Goal: Find specific page/section: Find specific page/section

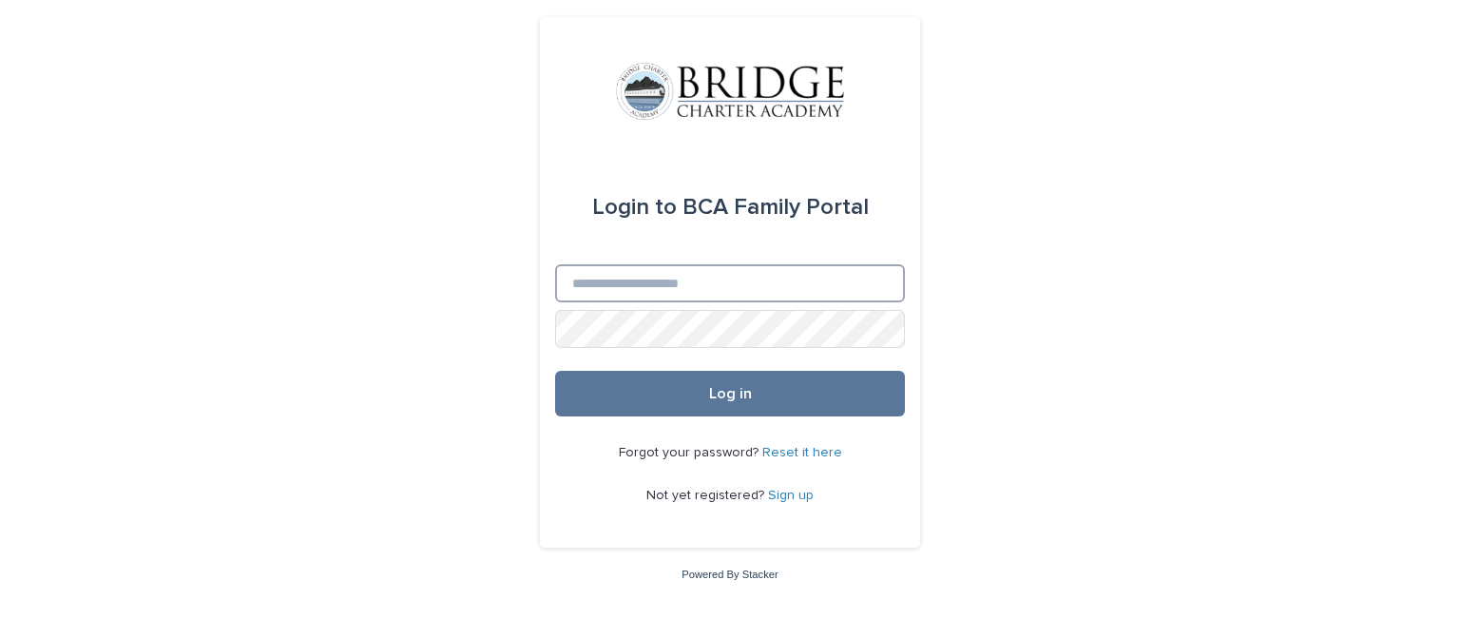
click at [701, 275] on input "Email" at bounding box center [730, 283] width 350 height 38
type input "**********"
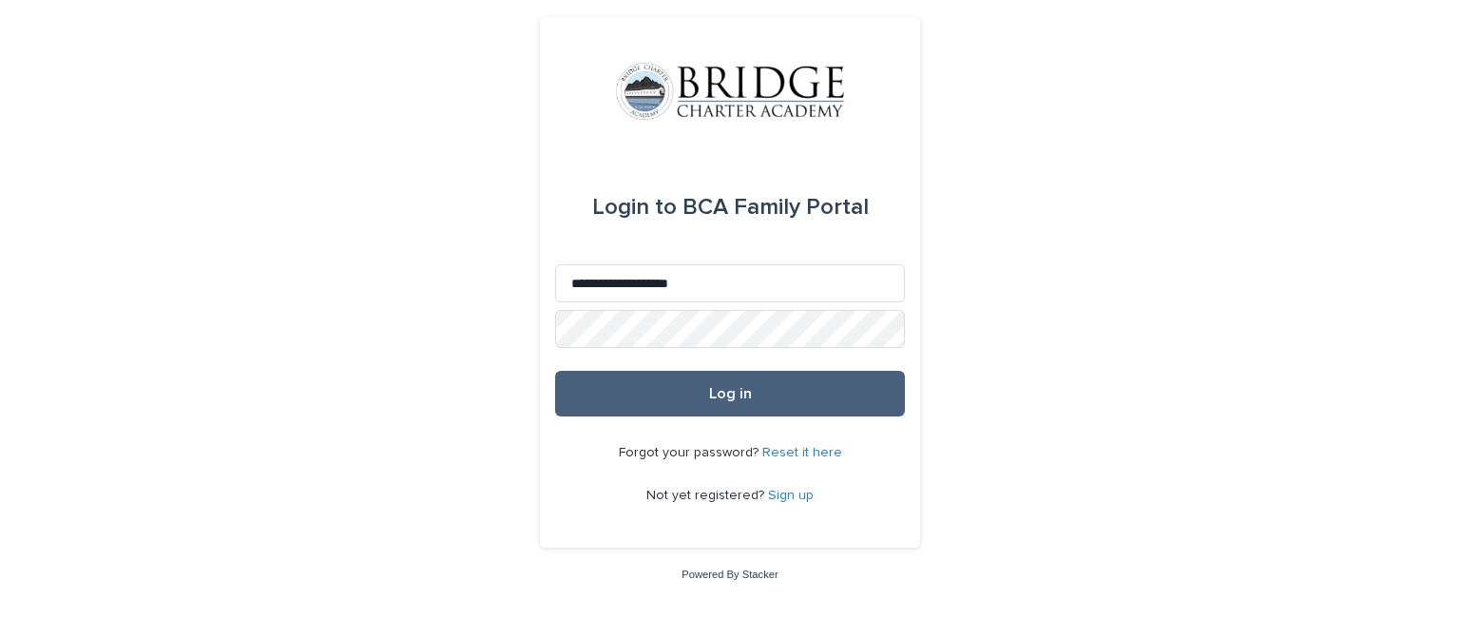
click at [700, 388] on button "Log in" at bounding box center [730, 394] width 350 height 46
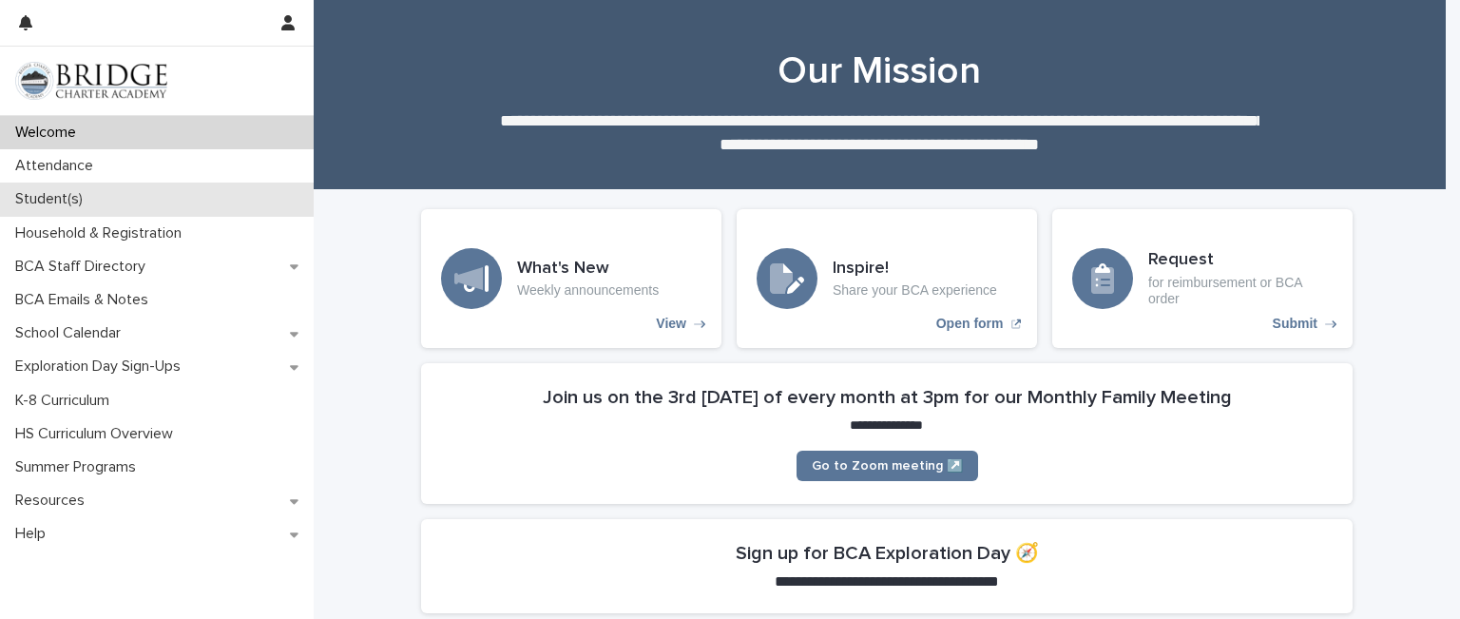
click at [92, 204] on p "Student(s)" at bounding box center [53, 199] width 90 height 18
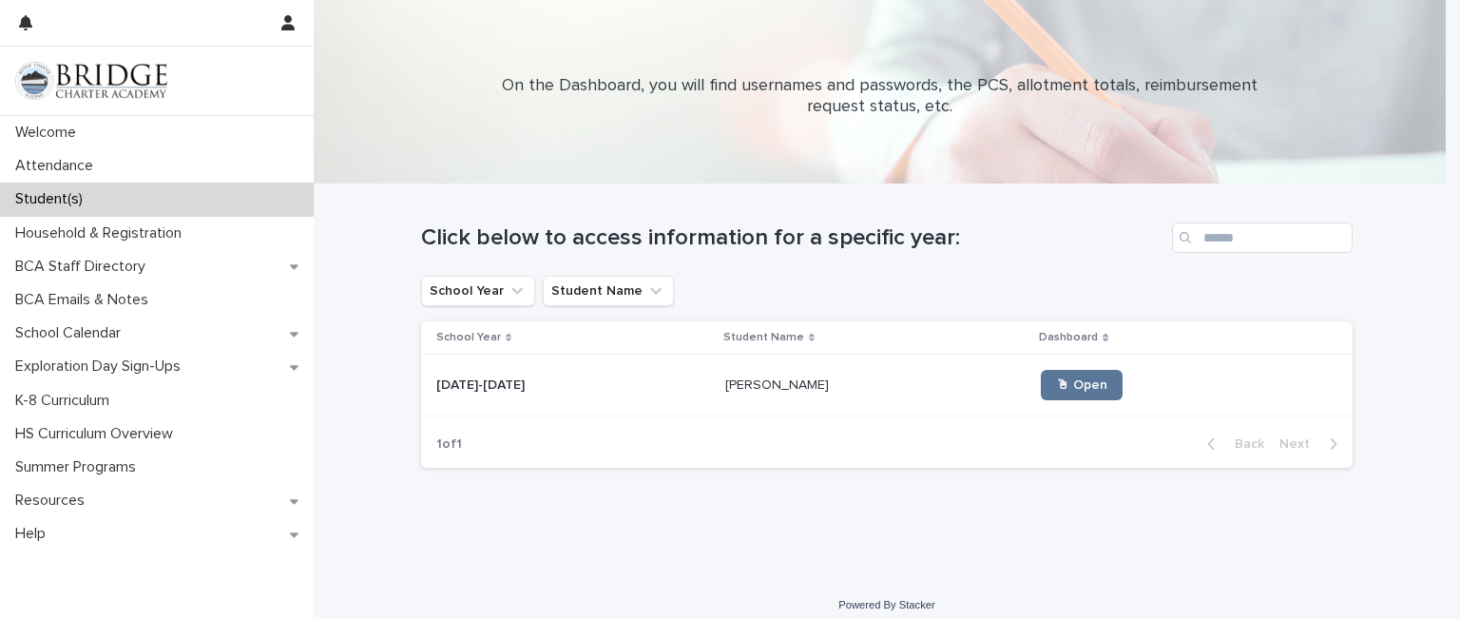
scroll to position [18, 0]
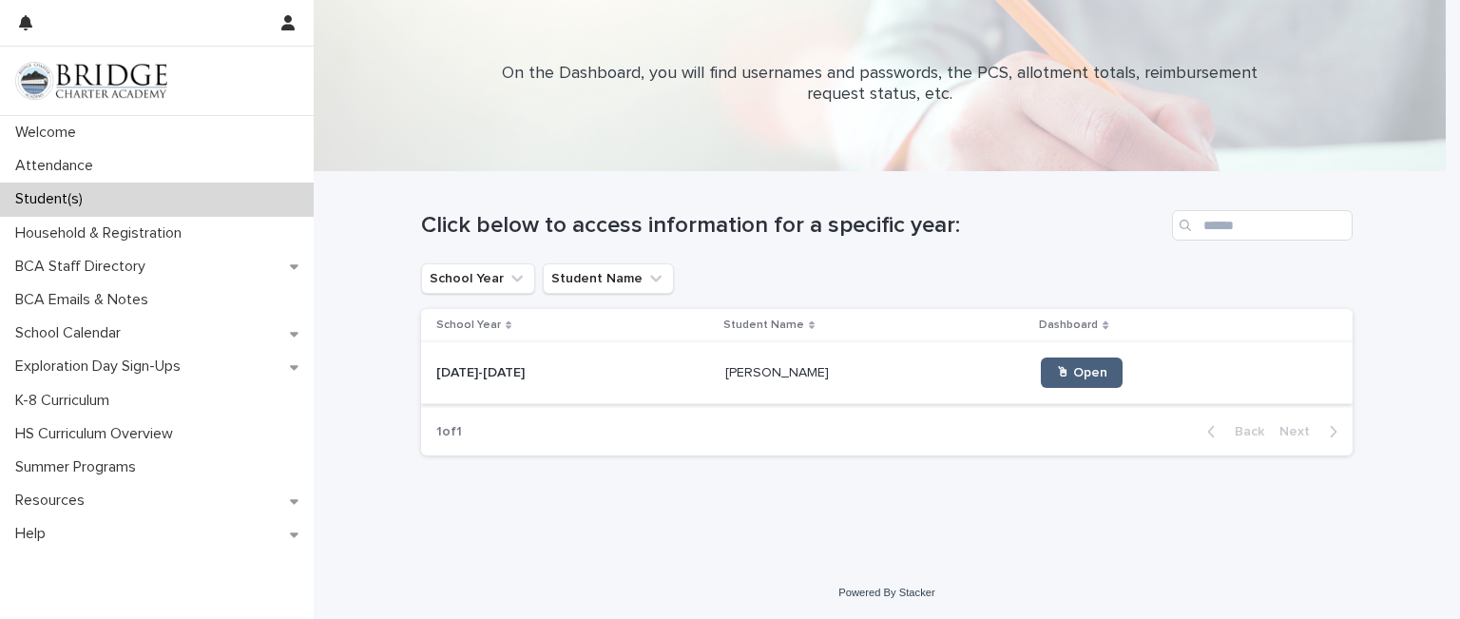
click at [1047, 359] on link "🖱 Open" at bounding box center [1082, 372] width 82 height 30
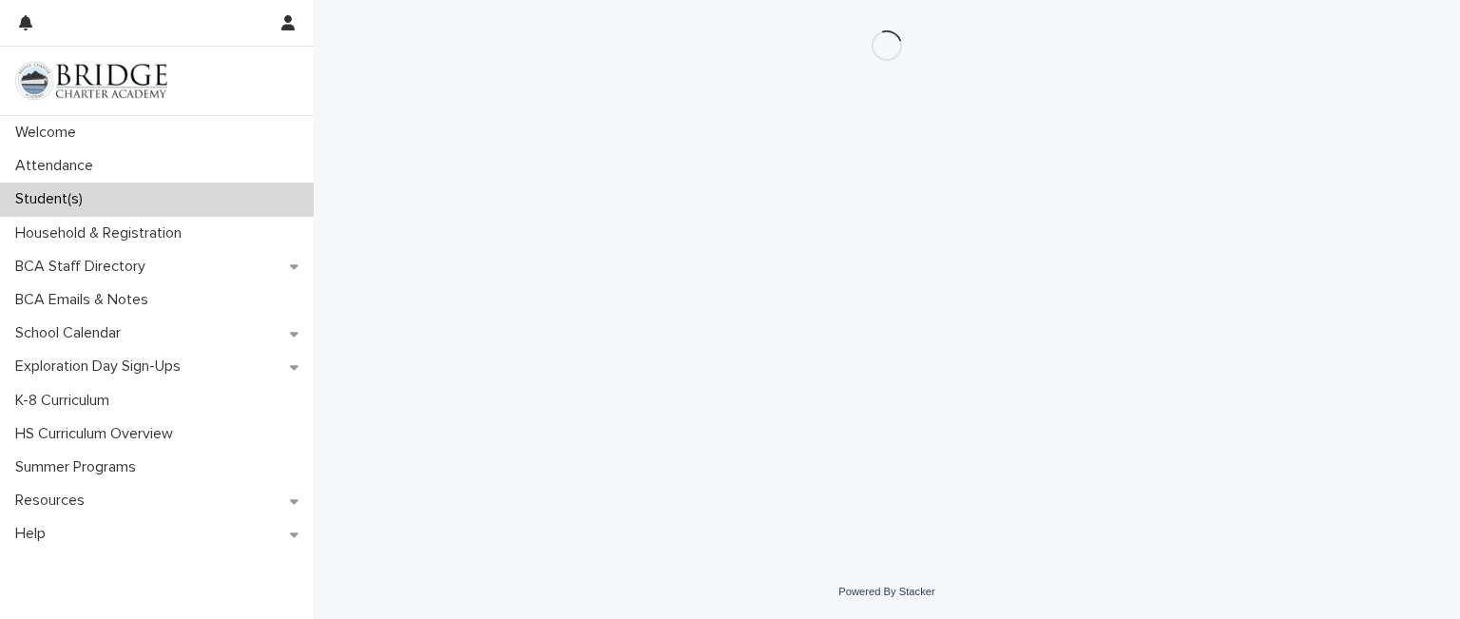
click at [1408, 261] on div "Loading... Saving… Loading... Saving…" at bounding box center [887, 282] width 1147 height 565
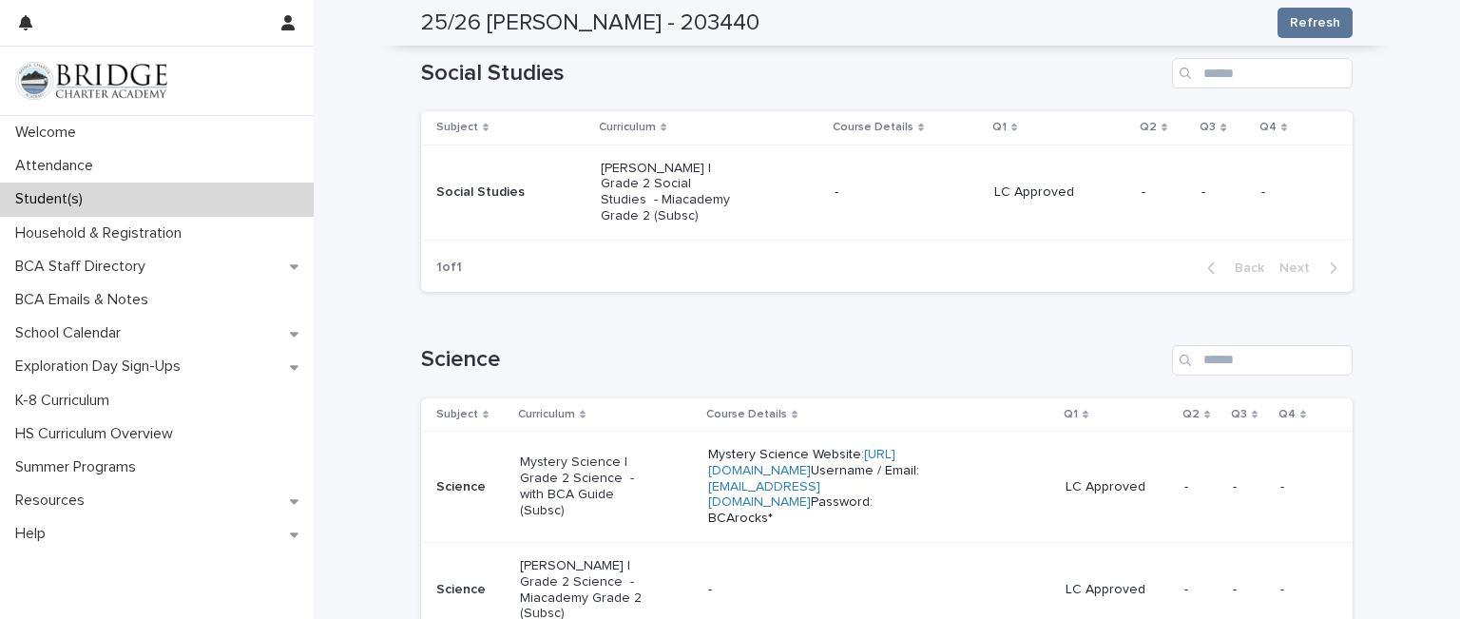
scroll to position [1175, 0]
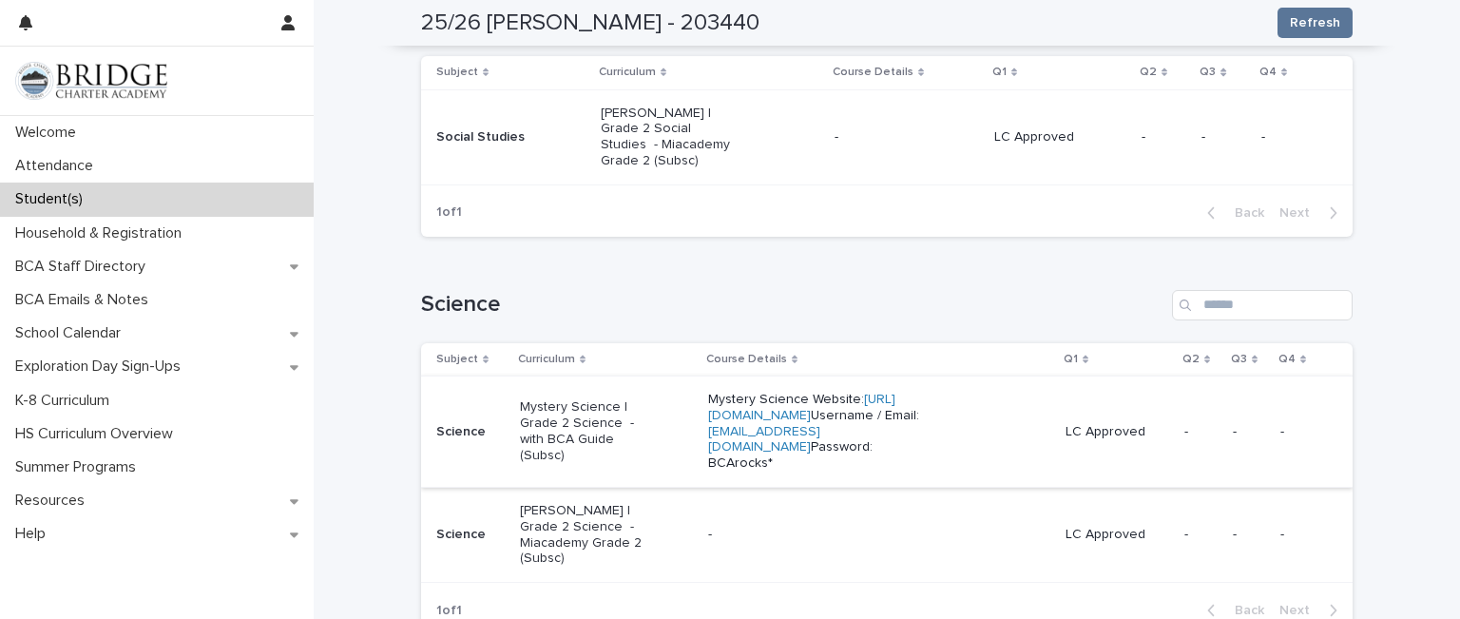
click at [820, 393] on link "[URL][DOMAIN_NAME]" at bounding box center [801, 407] width 187 height 29
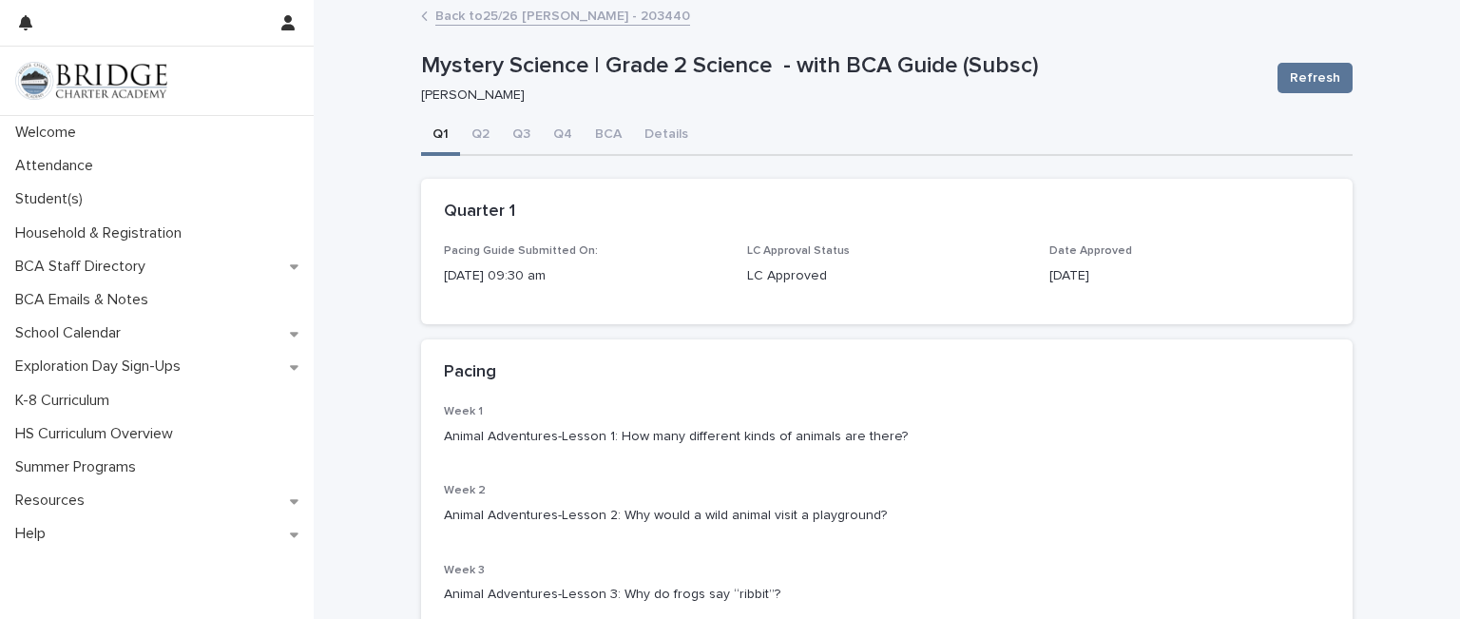
click at [435, 13] on link "Back to 25/26 [PERSON_NAME] - 203440" at bounding box center [562, 15] width 255 height 22
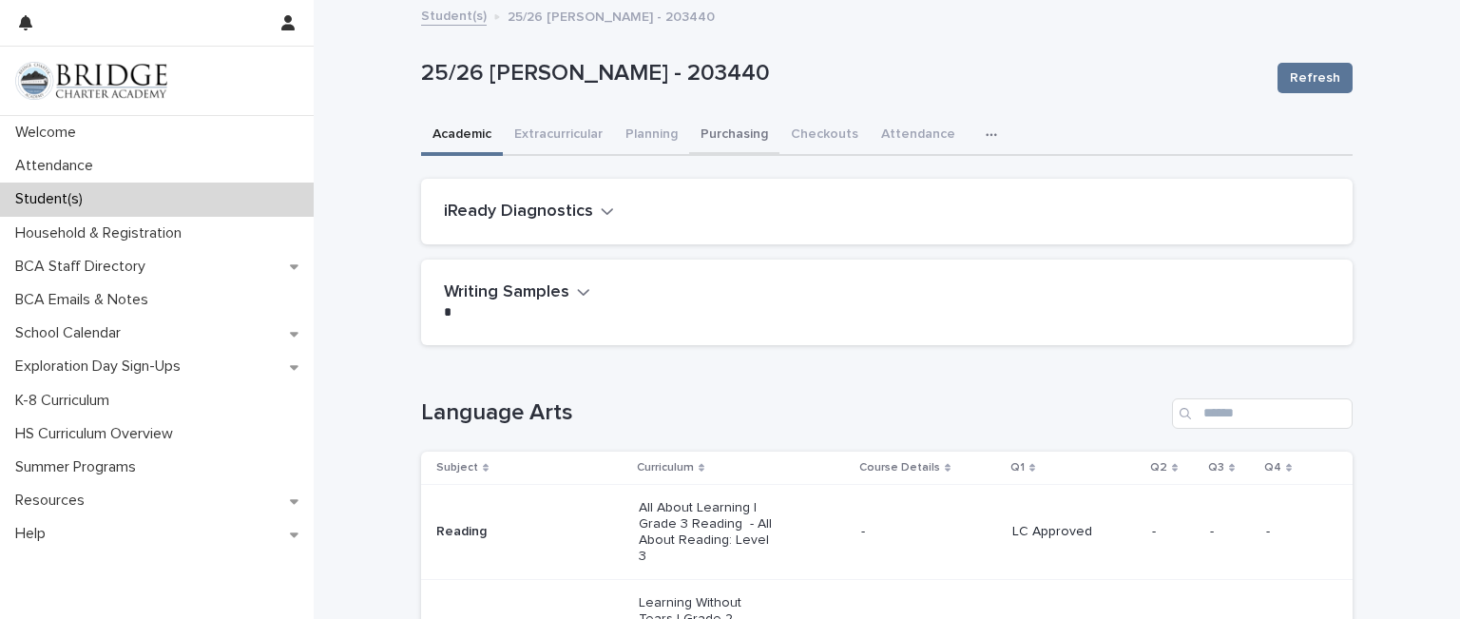
click at [740, 135] on button "Purchasing" at bounding box center [734, 136] width 90 height 40
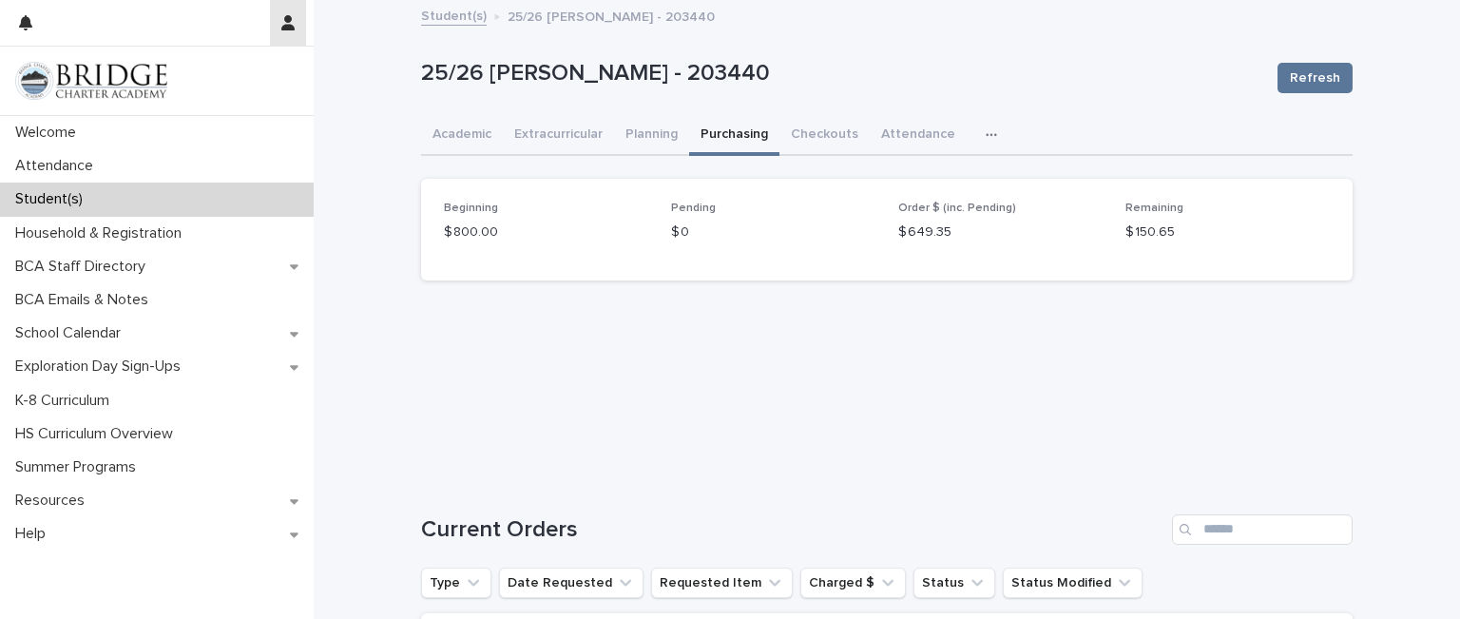
click at [283, 27] on icon "button" at bounding box center [287, 22] width 13 height 15
click at [195, 69] on p "Log Out" at bounding box center [233, 81] width 120 height 32
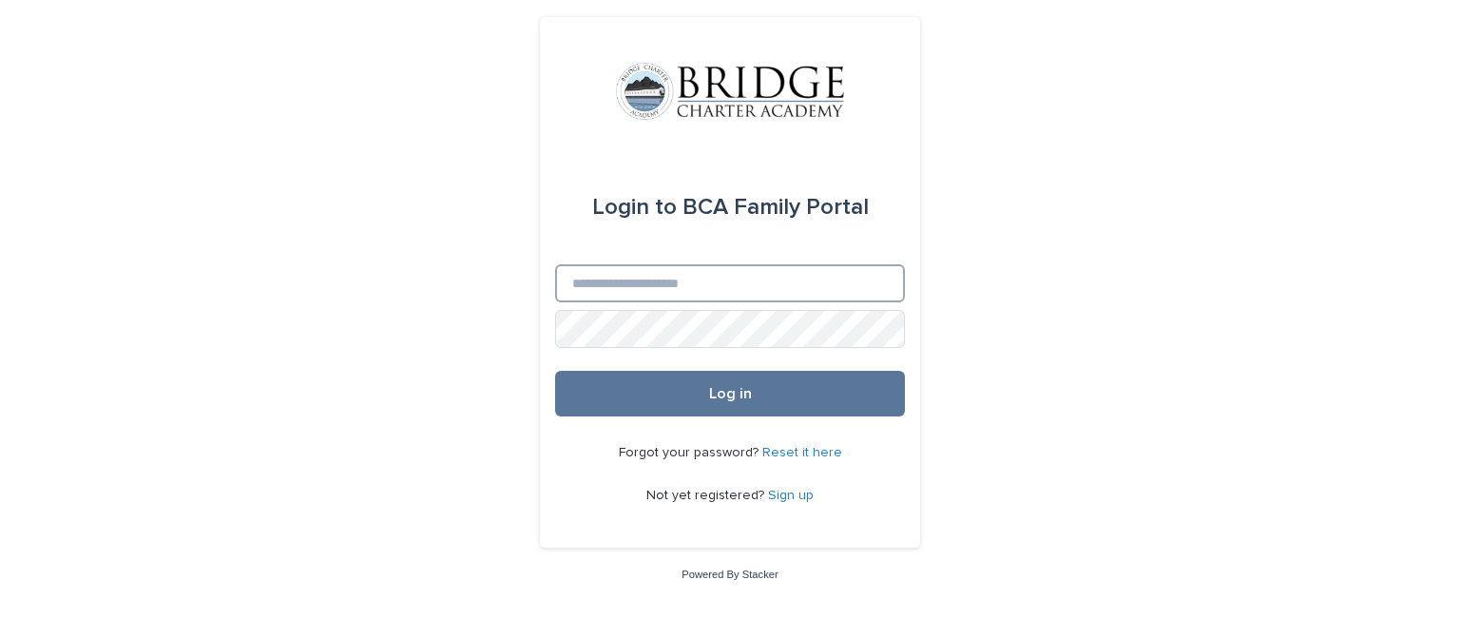
type input "**********"
